Goal: Navigation & Orientation: Find specific page/section

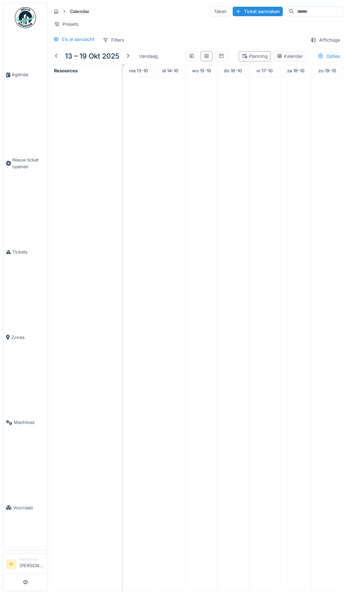
click at [16, 465] on link "Machines" at bounding box center [25, 422] width 44 height 85
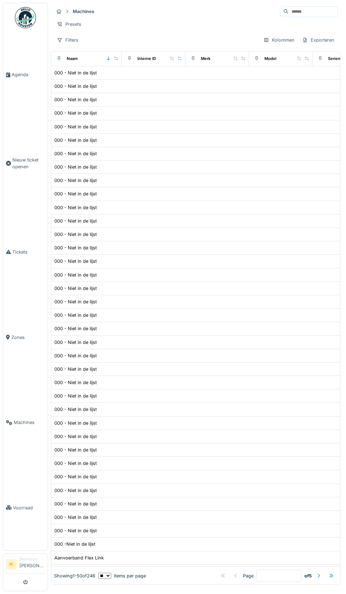
click at [18, 75] on link "Agenda" at bounding box center [25, 74] width 44 height 85
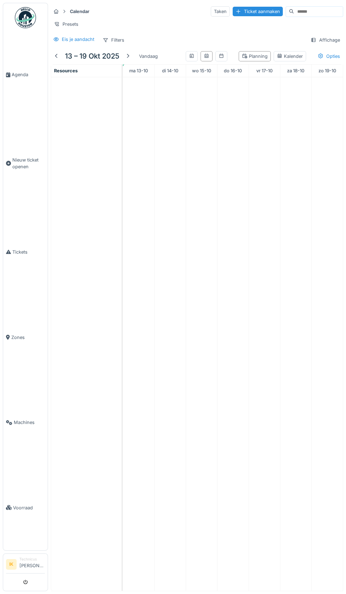
click at [21, 78] on span "Agenda" at bounding box center [28, 74] width 33 height 7
click at [14, 67] on link "Agenda" at bounding box center [25, 74] width 44 height 85
